Goal: Transaction & Acquisition: Obtain resource

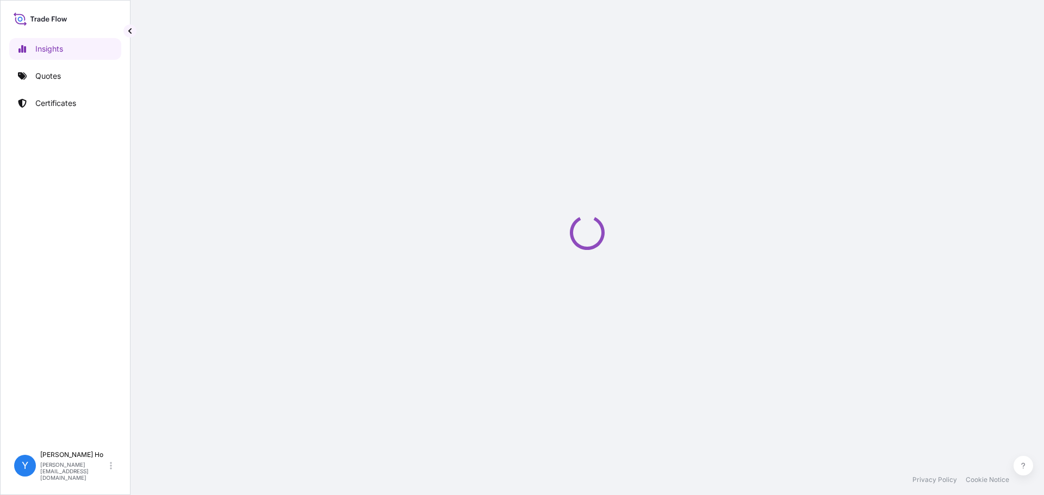
select select "2025"
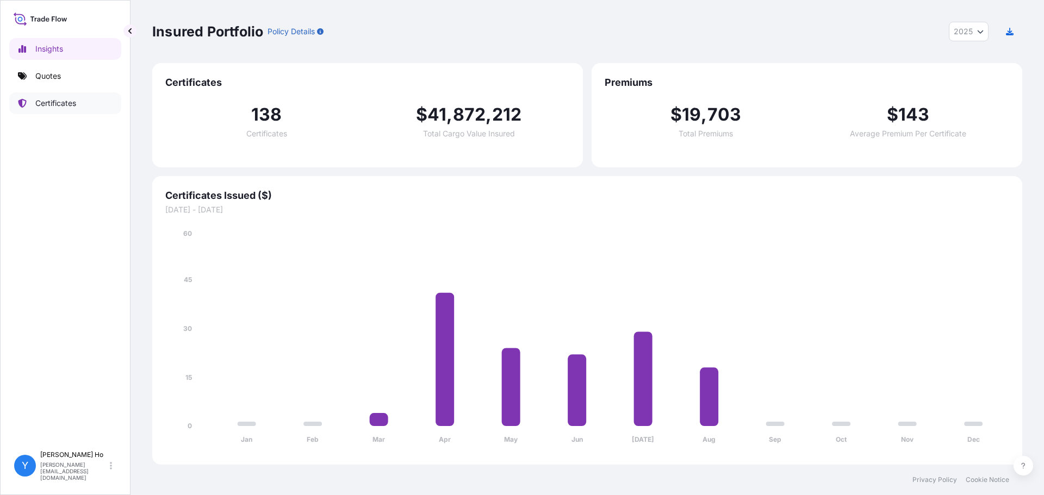
click at [66, 102] on p "Certificates" at bounding box center [55, 103] width 41 height 11
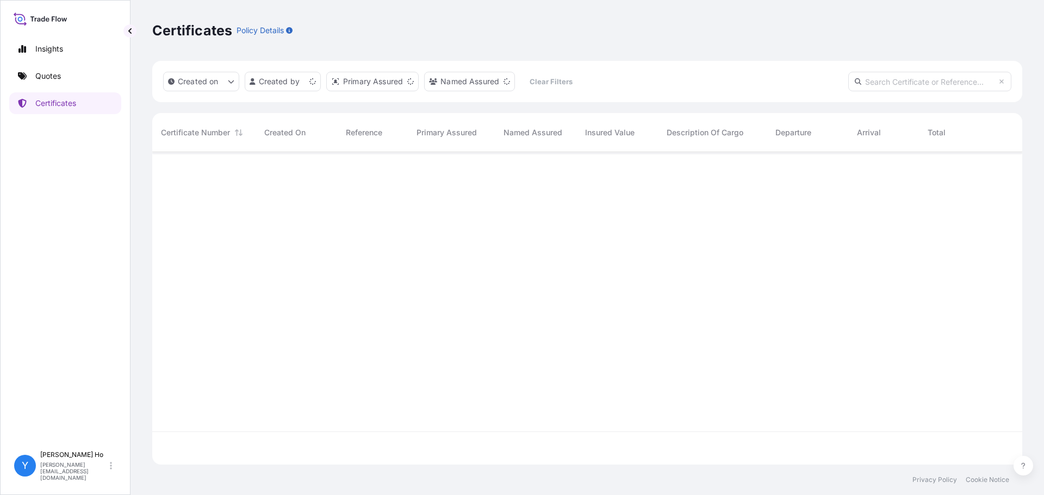
scroll to position [310, 862]
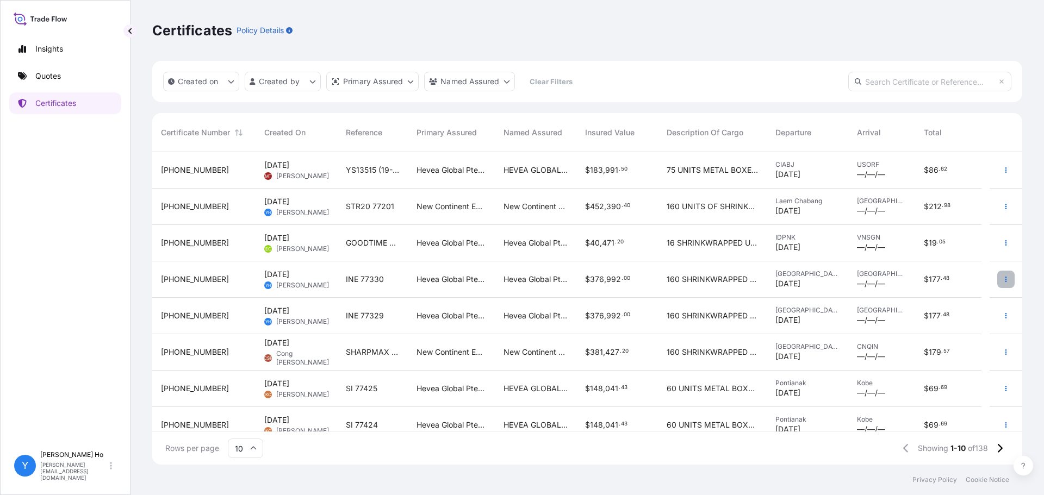
click at [1002, 278] on button "button" at bounding box center [1005, 279] width 17 height 17
click at [949, 278] on p "Duplicate quote" at bounding box center [937, 281] width 57 height 11
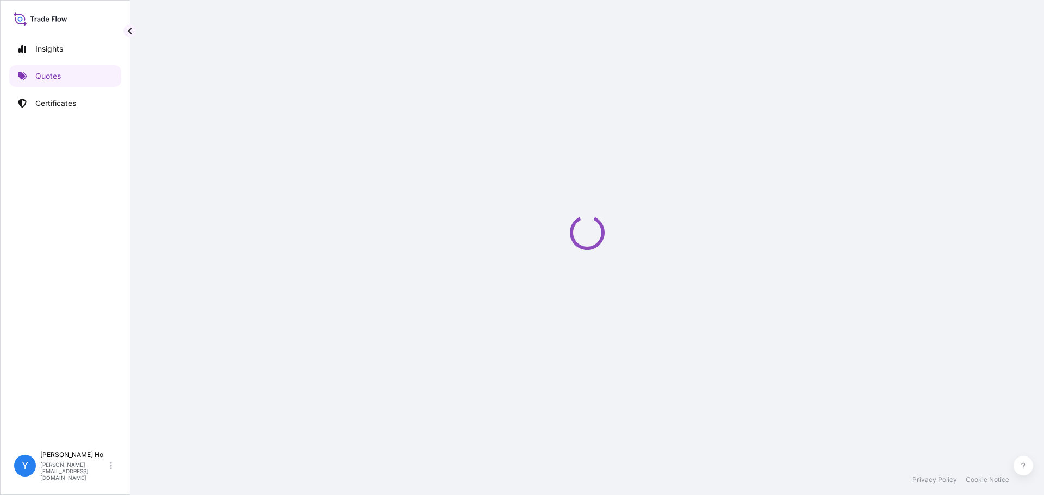
select select "Sea"
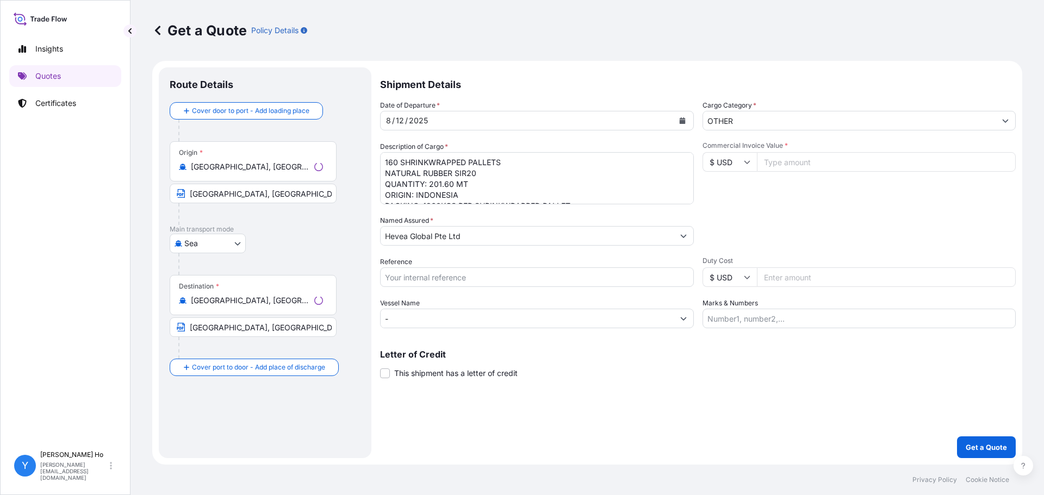
select select "31690"
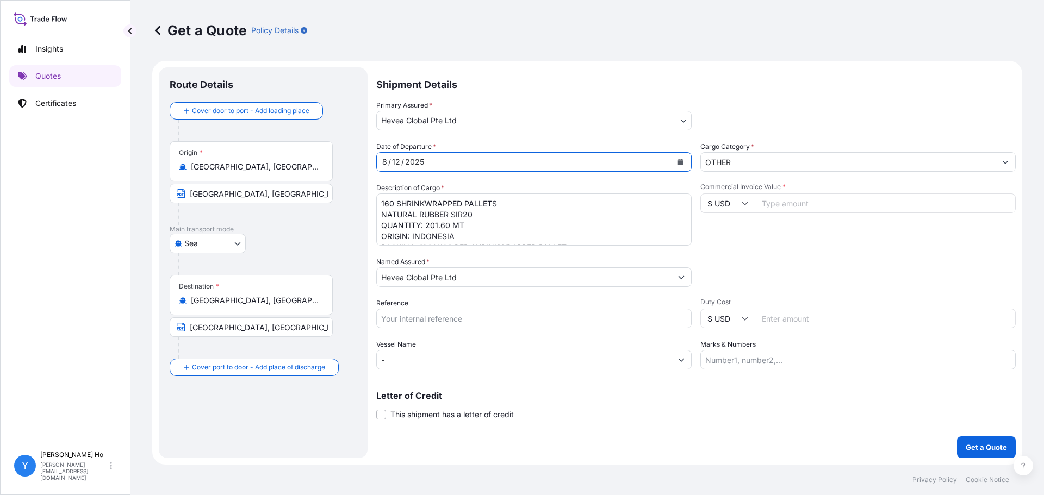
click at [571, 160] on div "[DATE]" at bounding box center [524, 162] width 295 height 20
click at [680, 163] on icon "Calendar" at bounding box center [680, 162] width 6 height 7
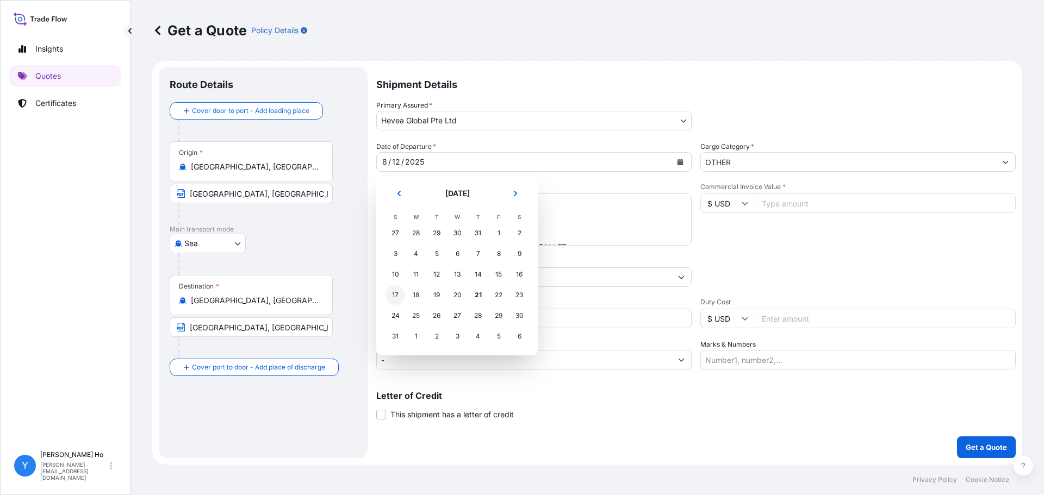
click at [395, 295] on div "17" at bounding box center [396, 295] width 20 height 20
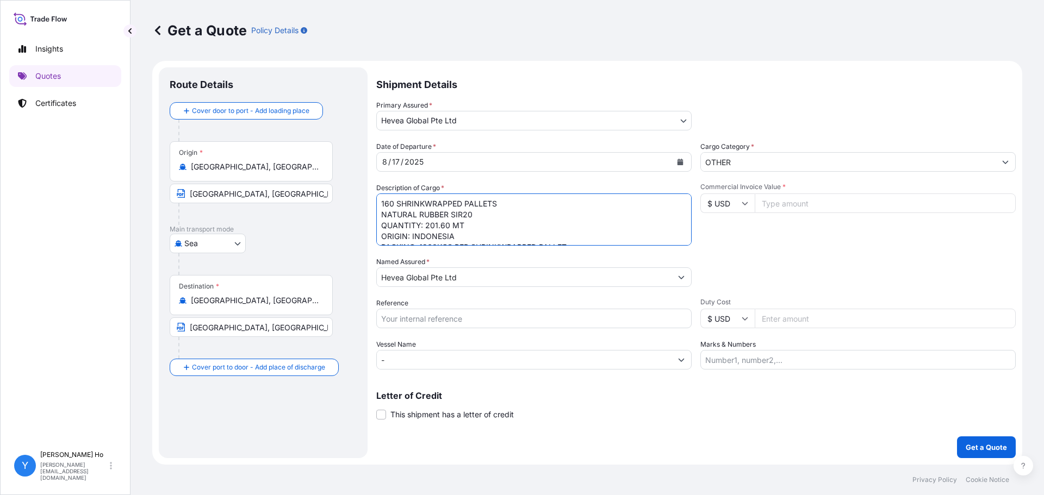
click at [537, 216] on textarea "160 SHRINKWRAPPED PALLETS NATURAL RUBBER SIR20 QUANTITY: 201.60 MT ORIGIN: INDO…" at bounding box center [533, 220] width 315 height 52
click at [580, 219] on textarea "160 SHRINKWRAPPED PALLETS NATURAL RUBBER SIR20 QUANTITY: 201.60 MT ORIGIN: INDO…" at bounding box center [533, 220] width 315 height 52
click at [458, 229] on textarea "160 SHRINKWRAPPED PALLETS NATURAL RUBBER SIR20 QUANTITY: 201.60 MT ORIGIN: INDO…" at bounding box center [533, 220] width 315 height 52
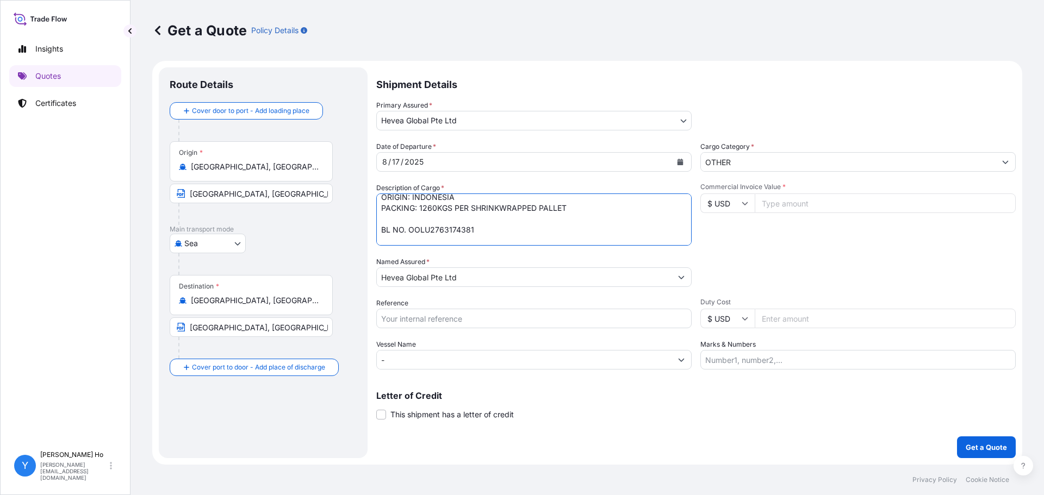
paste textarea "872240"
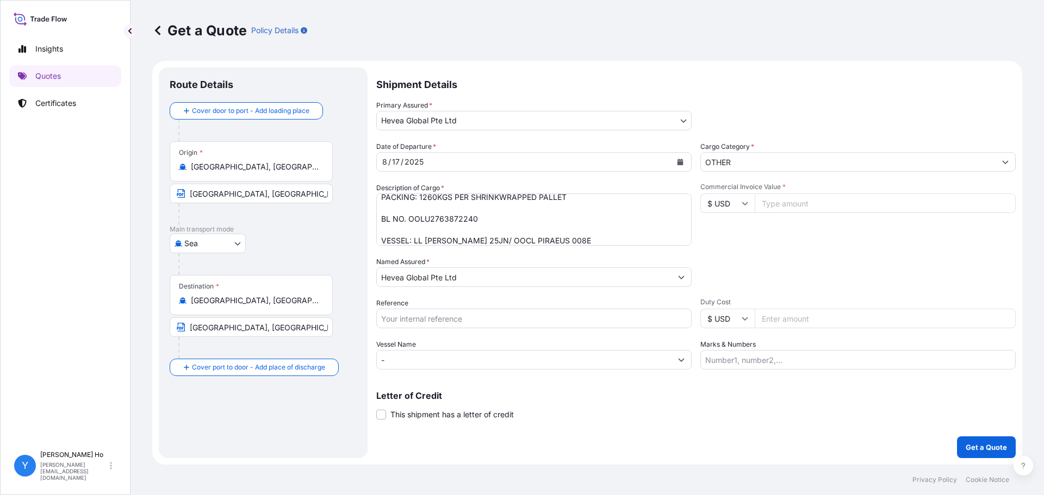
click at [561, 241] on textarea "160 SHRINKWRAPPED PALLETS NATURAL RUBBER SIR20 QUANTITY: 201.60 MT ORIGIN: INDO…" at bounding box center [533, 220] width 315 height 52
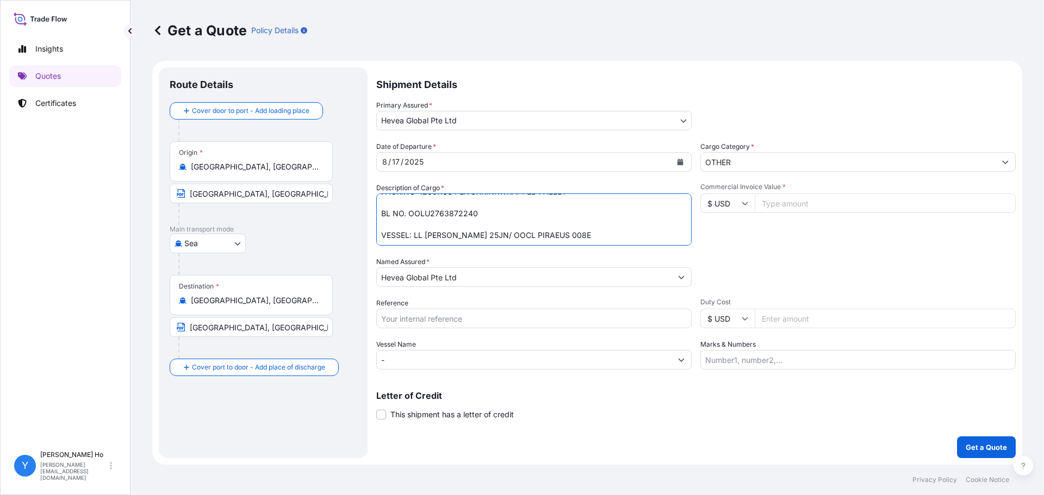
drag, startPoint x: 576, startPoint y: 240, endPoint x: 413, endPoint y: 234, distance: 163.2
click at [413, 234] on textarea "160 SHRINKWRAPPED PALLETS NATURAL RUBBER SIR20 QUANTITY: 201.60 MT ORIGIN: INDO…" at bounding box center [533, 220] width 315 height 52
paste textarea "2528 19JN"
click at [481, 234] on textarea "160 SHRINKWRAPPED PALLETS NATURAL RUBBER SIR20 QUANTITY: 201.60 MT ORIGIN: INDO…" at bounding box center [533, 220] width 315 height 52
paste textarea "OOCL FELIXSTOWE 007E"
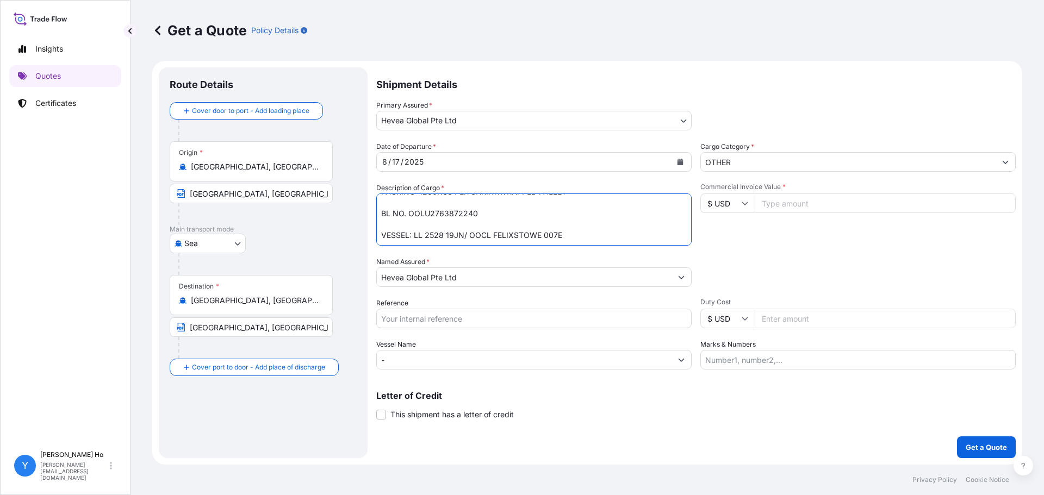
type textarea "160 SHRINKWRAPPED PALLETS NATURAL RUBBER SIR 20 QUANTITY: 201.60 MTS ORIGIN: IN…"
click at [478, 321] on input "Reference" at bounding box center [533, 319] width 315 height 20
click at [432, 320] on input "Reference" at bounding box center [533, 319] width 315 height 20
type input "SIR20 77678"
click at [797, 318] on input "Duty Cost" at bounding box center [885, 319] width 261 height 20
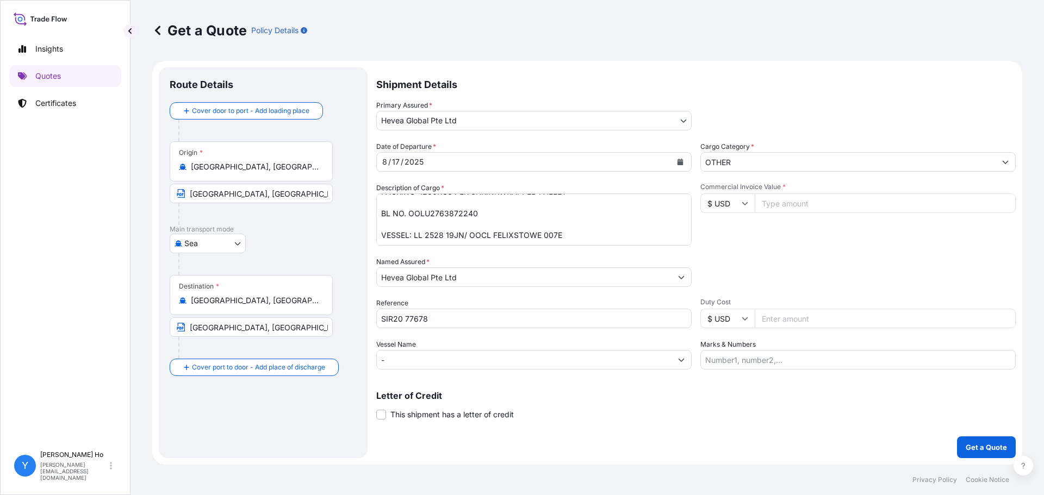
click at [800, 197] on input "Commercial Invoice Value *" at bounding box center [885, 204] width 261 height 20
type input "344232"
click at [771, 259] on div "Packing Category Type to search a container mode Please select a primary mode o…" at bounding box center [857, 272] width 315 height 30
click at [979, 450] on p "Get a Quote" at bounding box center [986, 447] width 41 height 11
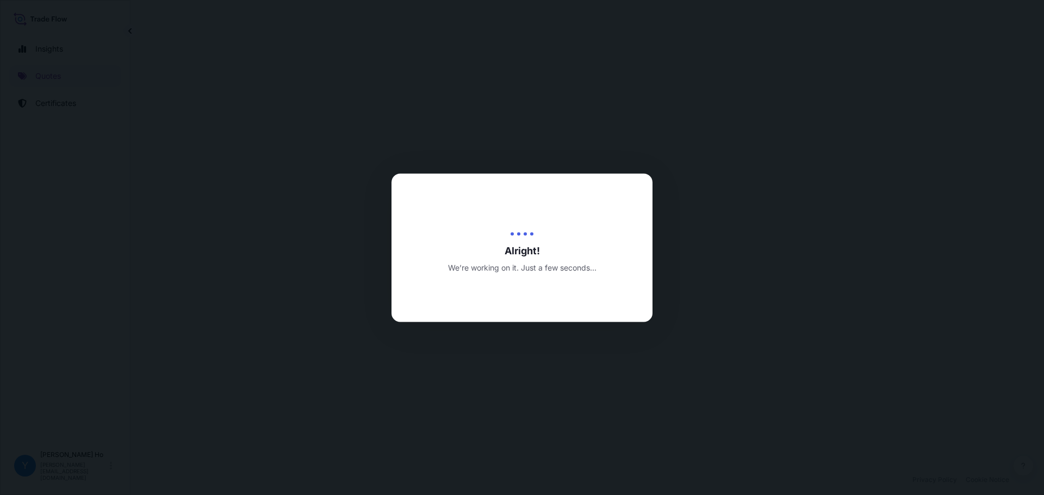
select select "Sea"
select select "31690"
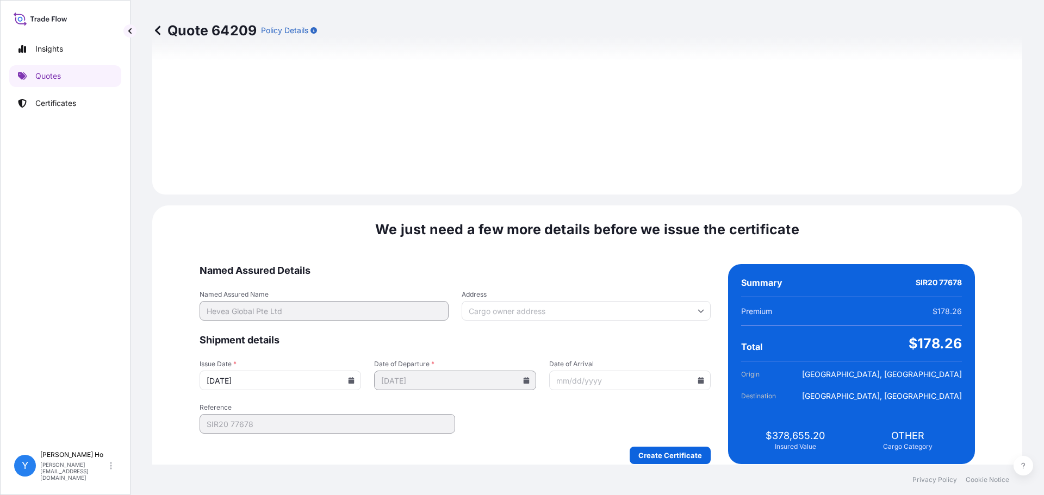
scroll to position [1224, 0]
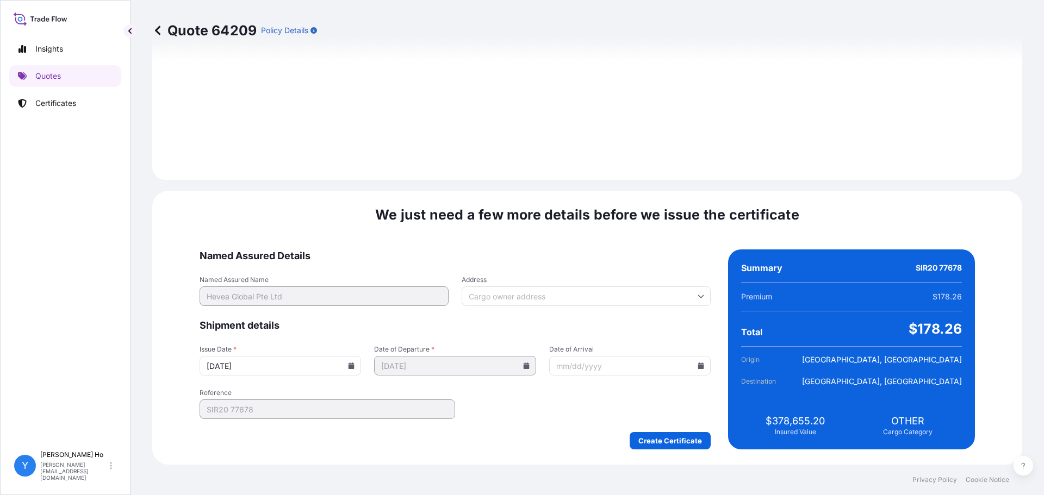
click at [355, 365] on icon at bounding box center [351, 366] width 7 height 7
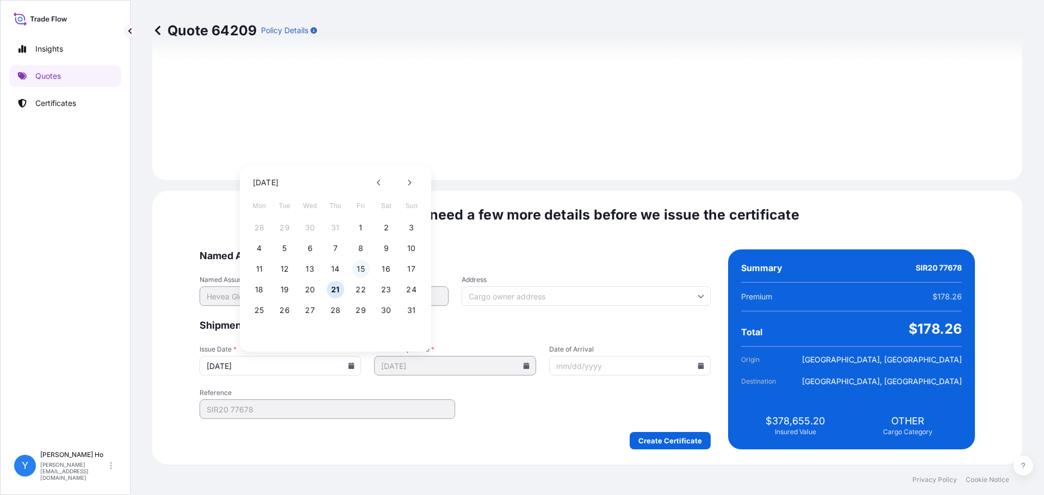
click at [361, 268] on button "15" at bounding box center [360, 268] width 17 height 17
type input "[DATE]"
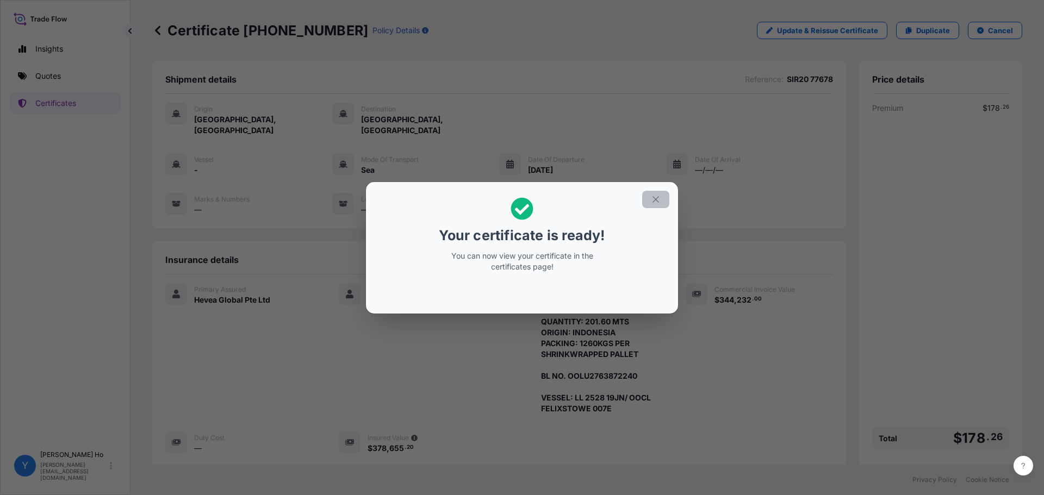
click at [654, 198] on icon "button" at bounding box center [656, 200] width 10 height 10
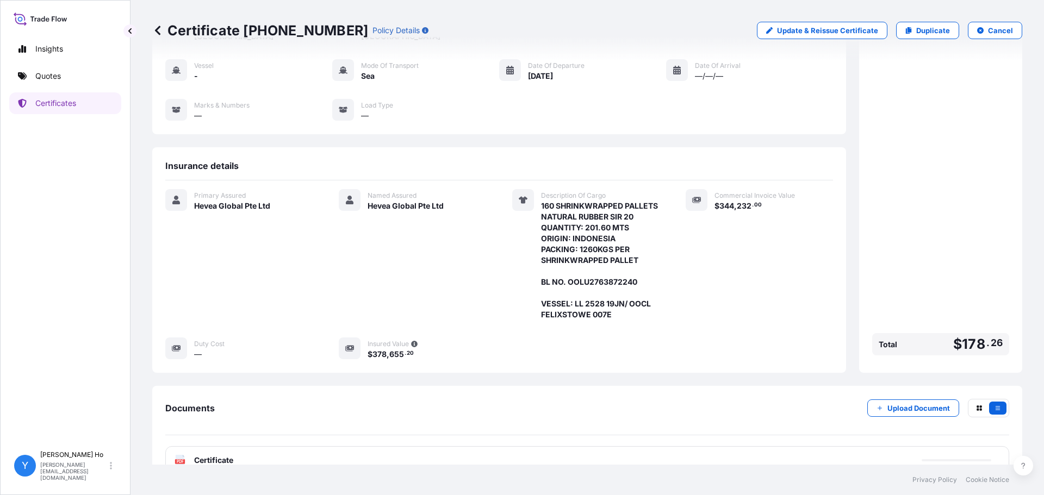
scroll to position [117, 0]
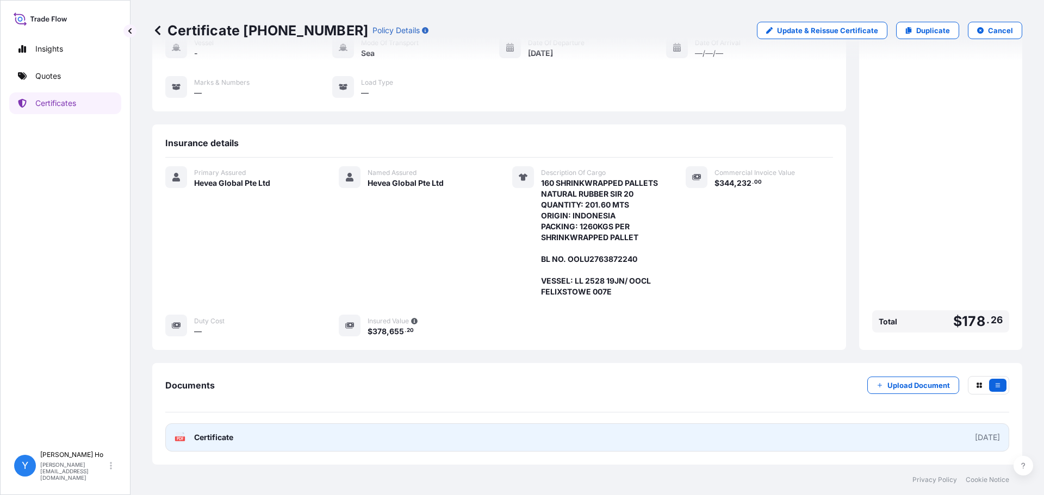
click at [243, 431] on link "PDF Certificate [DATE]" at bounding box center [587, 438] width 844 height 28
